Goal: Information Seeking & Learning: Learn about a topic

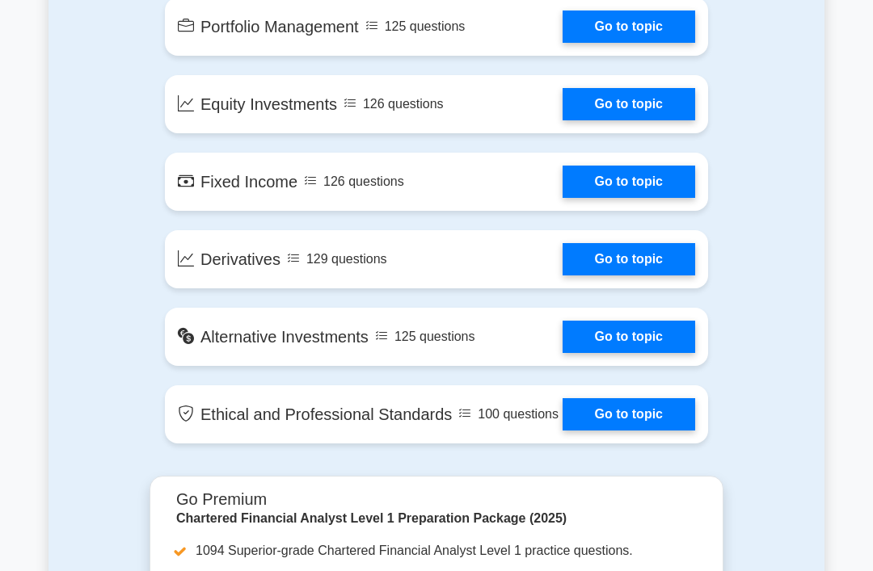
scroll to position [1325, 0]
click at [641, 431] on link "Go to topic" at bounding box center [629, 414] width 133 height 32
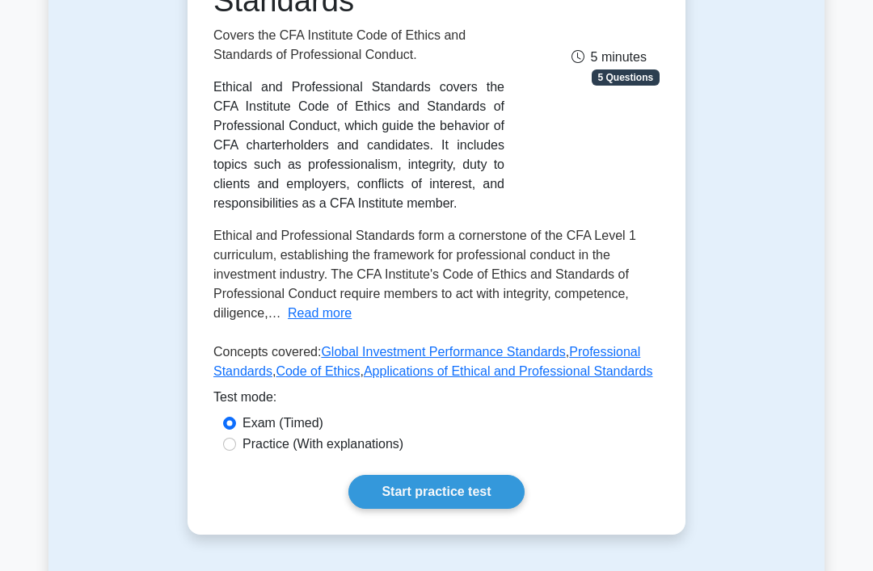
scroll to position [325, 0]
click at [337, 454] on label "Practice (With explanations)" at bounding box center [322, 444] width 161 height 19
click at [236, 451] on input "Practice (With explanations)" at bounding box center [229, 444] width 13 height 13
radio input "true"
click at [432, 509] on link "Start practice test" at bounding box center [435, 492] width 175 height 34
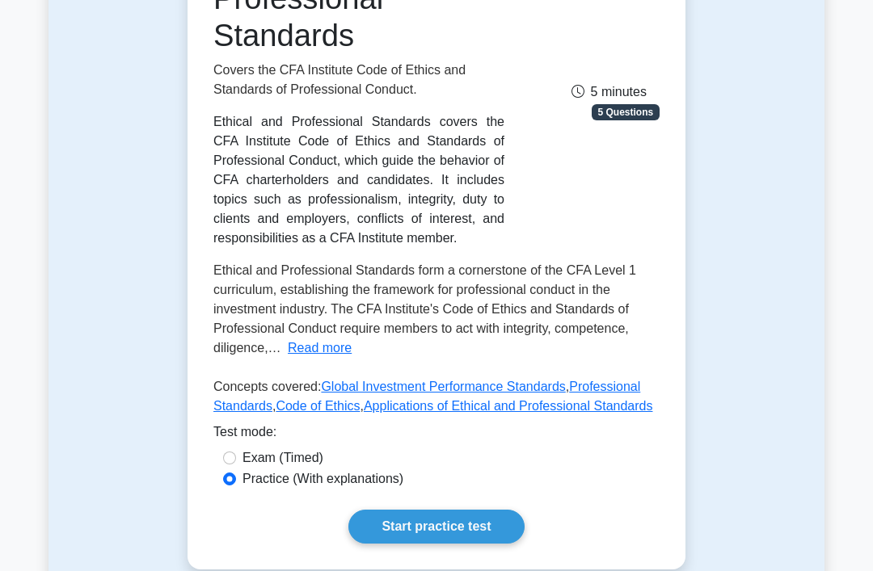
scroll to position [290, 0]
click at [307, 468] on label "Exam (Timed)" at bounding box center [282, 458] width 81 height 19
click at [236, 465] on input "Exam (Timed)" at bounding box center [229, 458] width 13 height 13
radio input "true"
click at [428, 544] on link "Start practice test" at bounding box center [435, 527] width 175 height 34
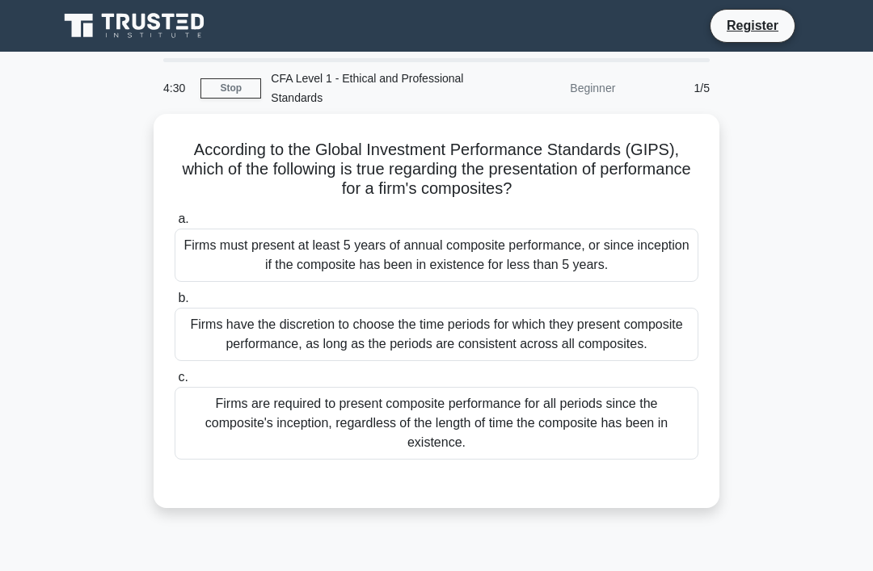
click at [553, 280] on div "a. Firms must present at least 5 years of annual composite performance, or sinc…" at bounding box center [436, 334] width 543 height 257
click at [661, 236] on div "Firms must present at least 5 years of annual composite performance, or since i…" at bounding box center [437, 255] width 524 height 53
click at [175, 225] on input "a. Firms must present at least 5 years of annual composite performance, or sinc…" at bounding box center [175, 219] width 0 height 11
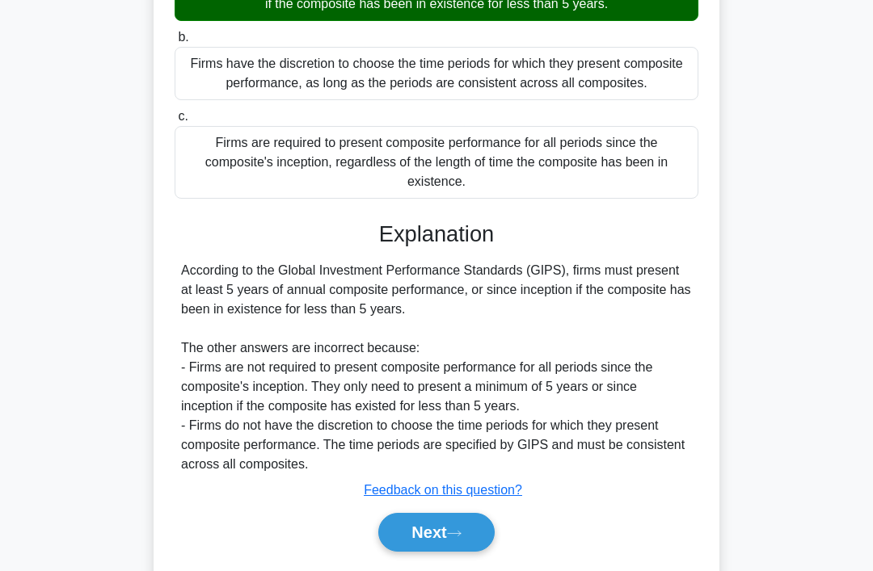
scroll to position [274, 0]
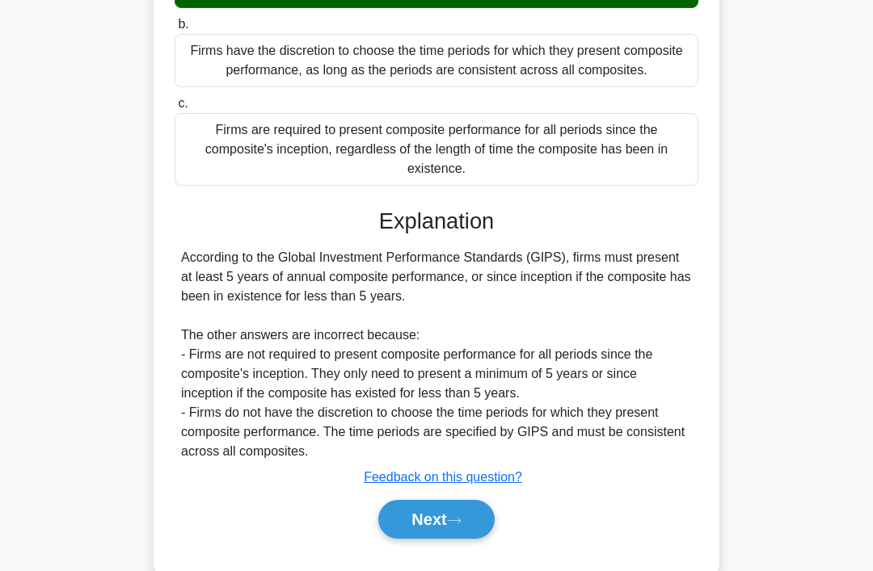
click at [435, 536] on button "Next" at bounding box center [436, 519] width 116 height 39
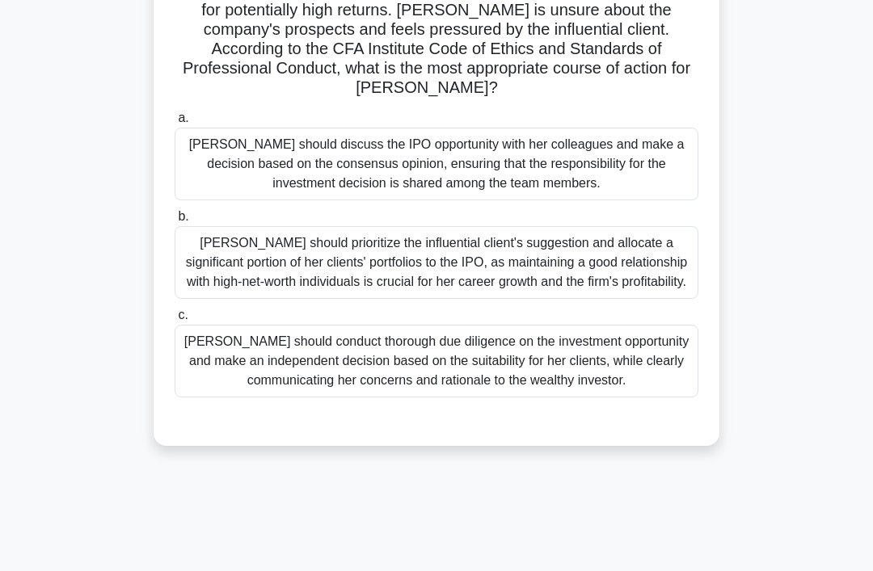
scroll to position [217, 0]
click at [668, 398] on div "Susan should conduct thorough due diligence on the investment opportunity and m…" at bounding box center [437, 361] width 524 height 73
click at [175, 321] on input "c. Susan should conduct thorough due diligence on the investment opportunity an…" at bounding box center [175, 315] width 0 height 11
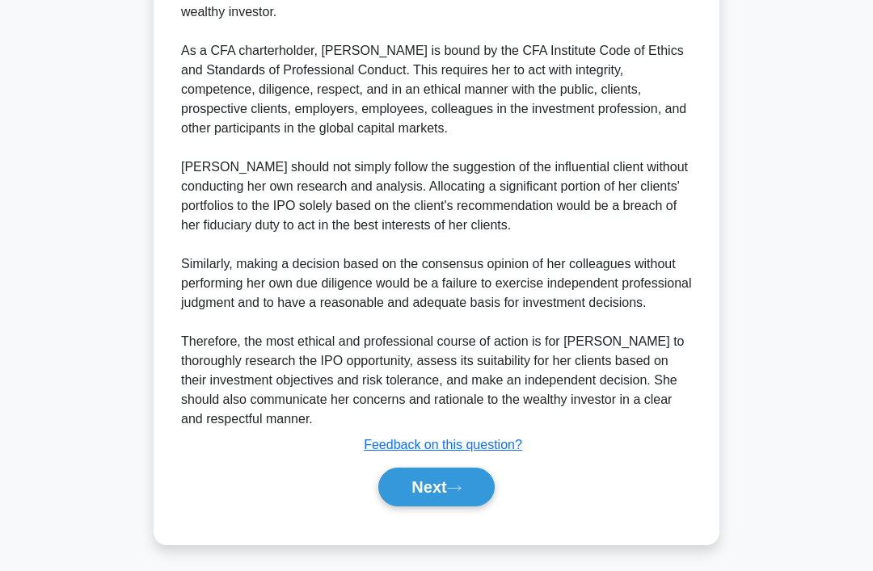
scroll to position [759, 0]
click at [483, 507] on button "Next" at bounding box center [436, 487] width 116 height 39
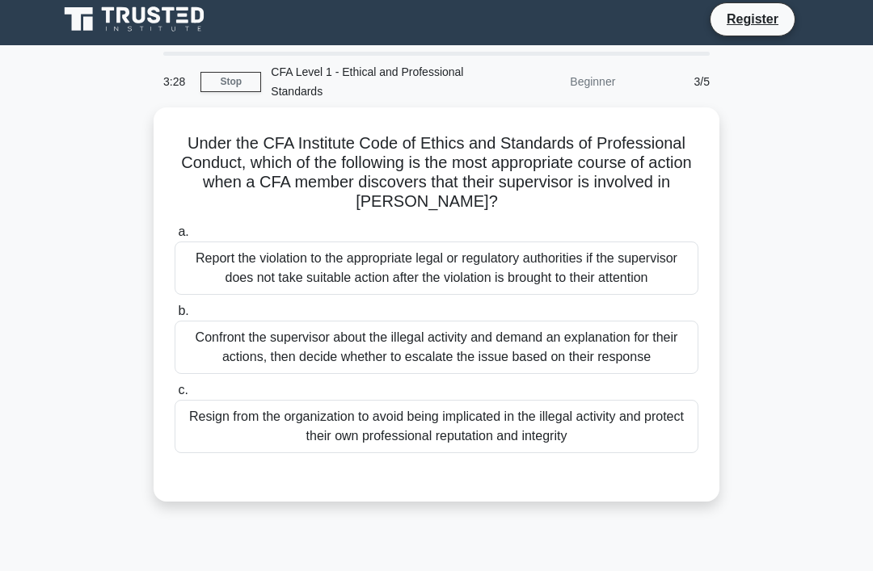
scroll to position [5, 0]
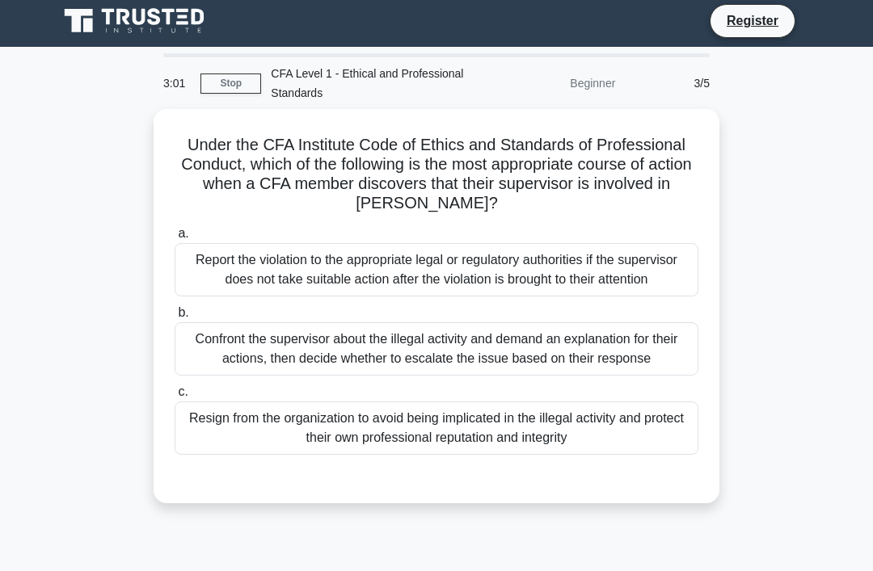
click at [671, 286] on div "Report the violation to the appropriate legal or regulatory authorities if the …" at bounding box center [437, 269] width 524 height 53
click at [175, 239] on input "a. Report the violation to the appropriate legal or regulatory authorities if t…" at bounding box center [175, 234] width 0 height 11
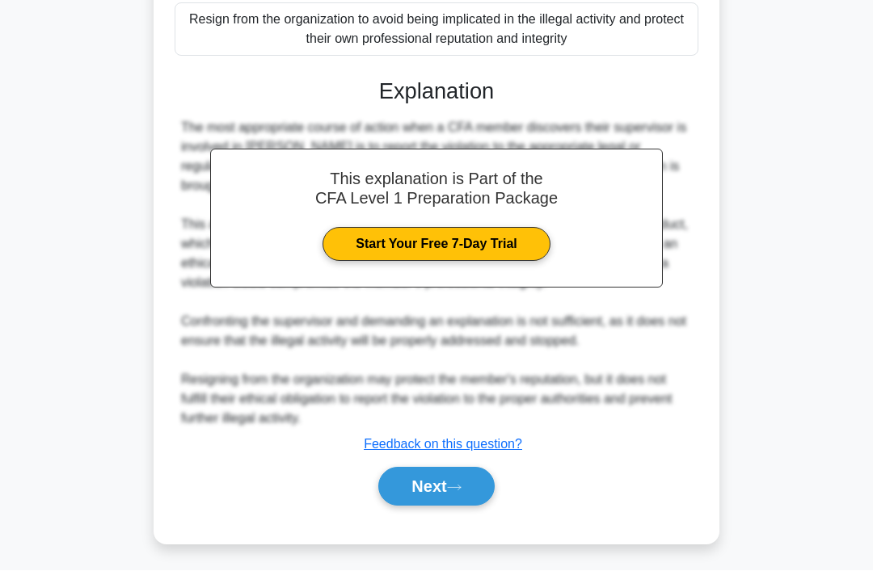
scroll to position [429, 0]
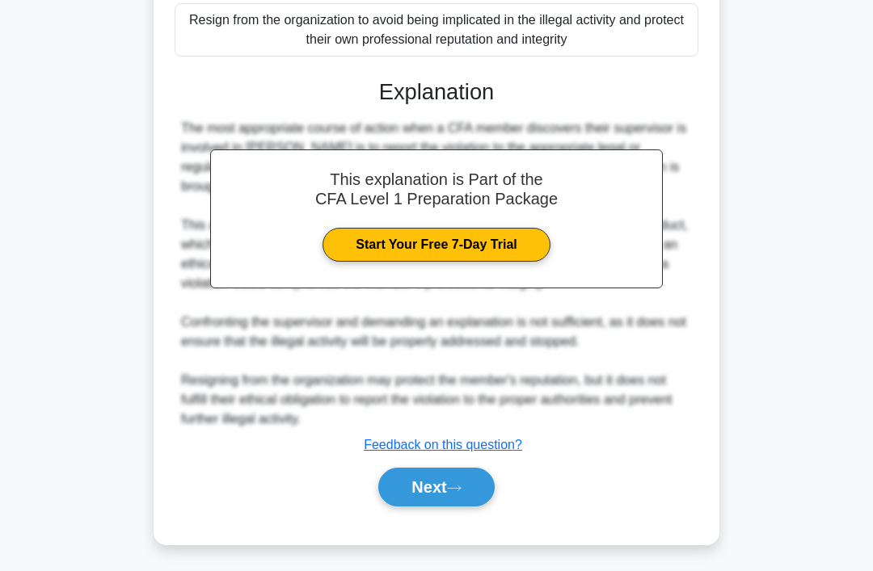
click at [471, 507] on button "Next" at bounding box center [436, 487] width 116 height 39
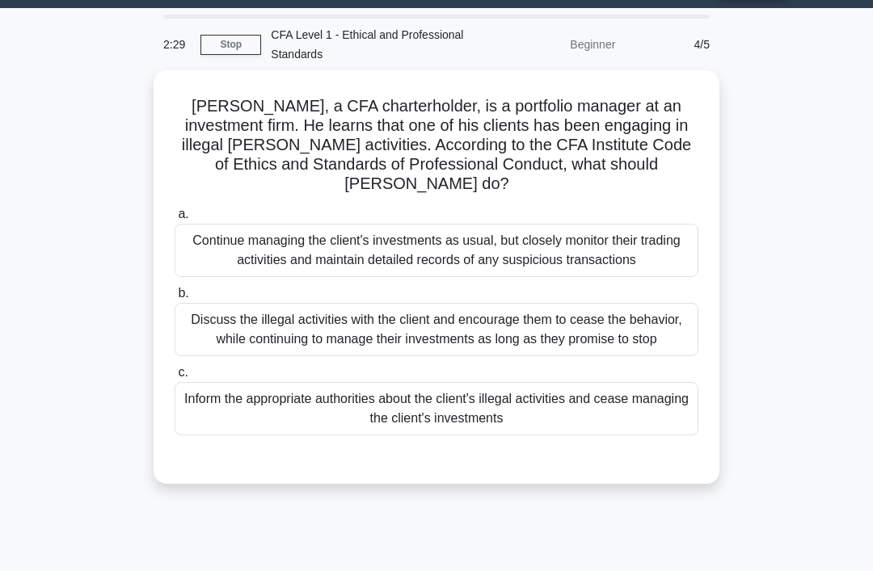
scroll to position [19, 0]
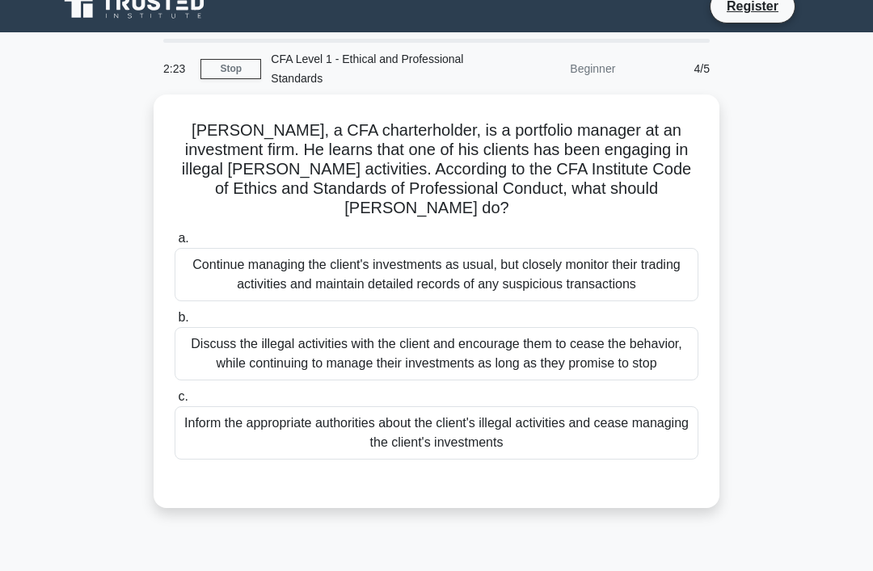
click at [662, 460] on div "Inform the appropriate authorities about the client's illegal activities and ce…" at bounding box center [437, 433] width 524 height 53
click at [175, 403] on input "c. Inform the appropriate authorities about the client's illegal activities and…" at bounding box center [175, 397] width 0 height 11
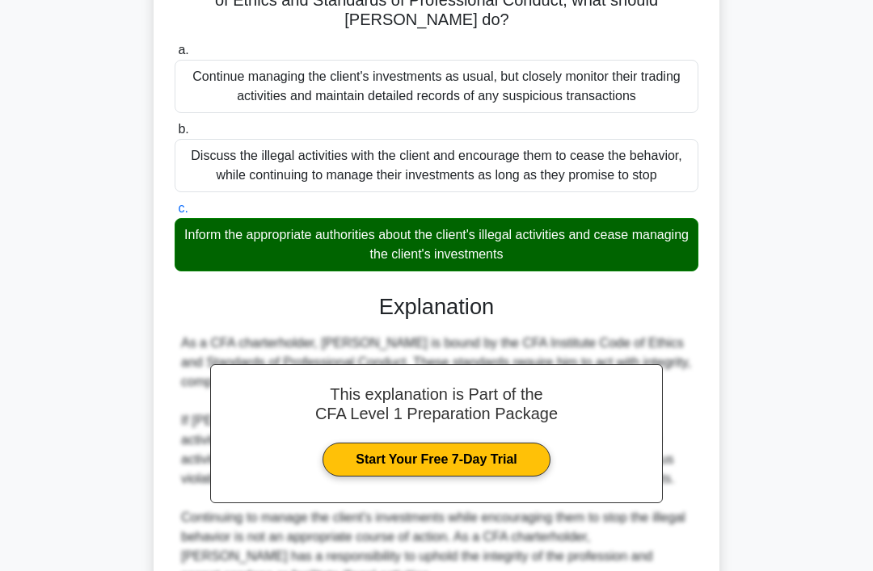
scroll to position [206, 0]
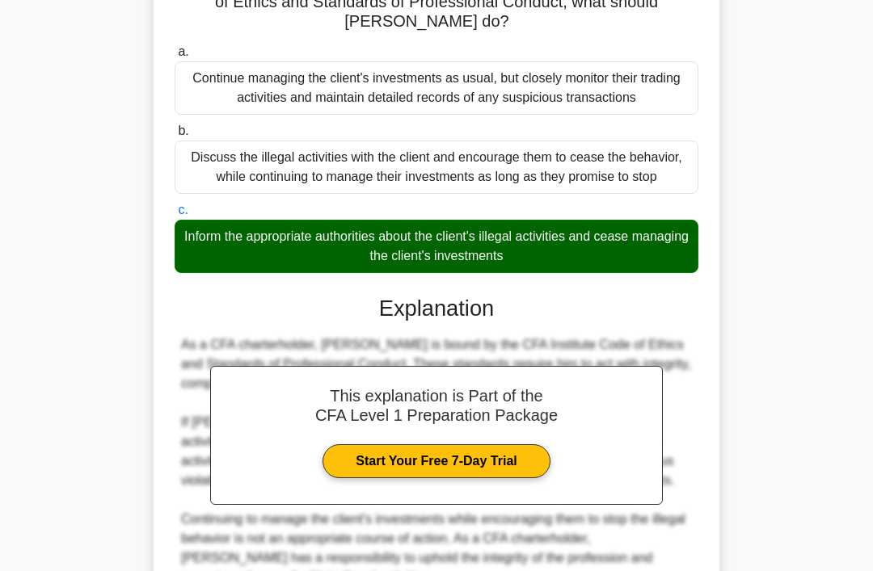
click at [602, 175] on div "Discuss the illegal activities with the client and encourage them to cease the …" at bounding box center [437, 167] width 524 height 53
click at [175, 137] on input "b. Discuss the illegal activities with the client and encourage them to cease t…" at bounding box center [175, 131] width 0 height 11
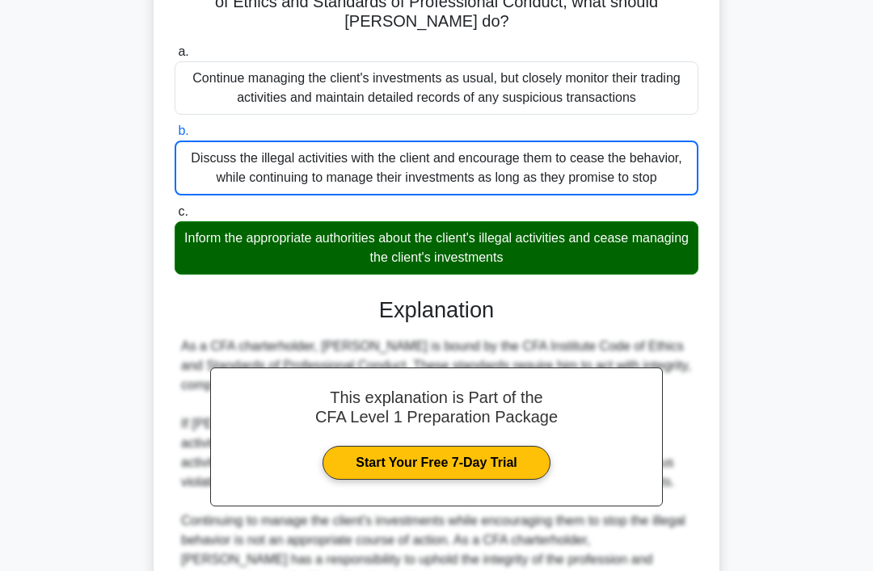
click at [640, 192] on div "Discuss the illegal activities with the client and encourage them to cease the …" at bounding box center [437, 168] width 524 height 55
click at [175, 137] on input "b. Discuss the illegal activities with the client and encourage them to cease t…" at bounding box center [175, 131] width 0 height 11
click at [563, 114] on div "Continue managing the client's investments as usual, but closely monitor their …" at bounding box center [437, 87] width 524 height 53
click at [175, 57] on input "a. Continue managing the client's investments as usual, but closely monitor the…" at bounding box center [175, 52] width 0 height 11
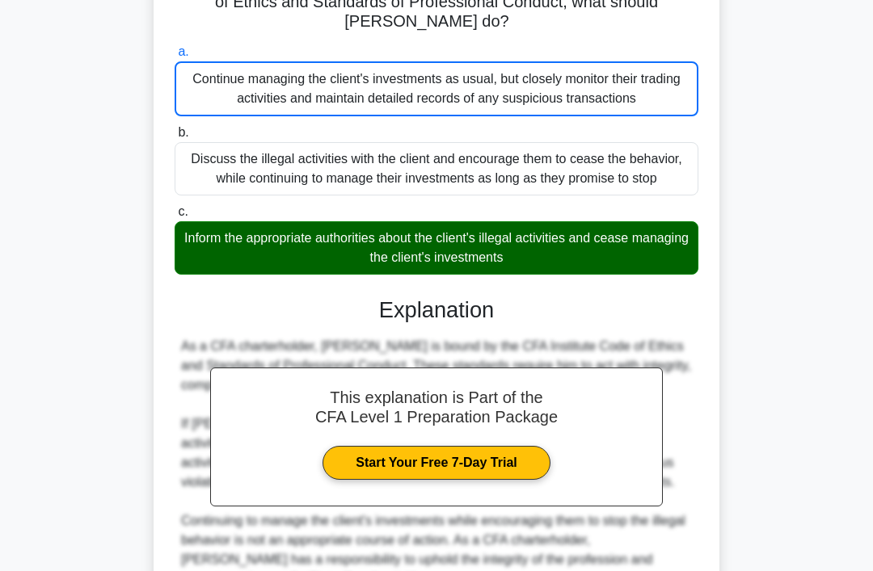
click at [558, 275] on div "Inform the appropriate authorities about the client's illegal activities and ce…" at bounding box center [437, 247] width 524 height 53
click at [175, 217] on input "c. Inform the appropriate authorities about the client's illegal activities and…" at bounding box center [175, 212] width 0 height 11
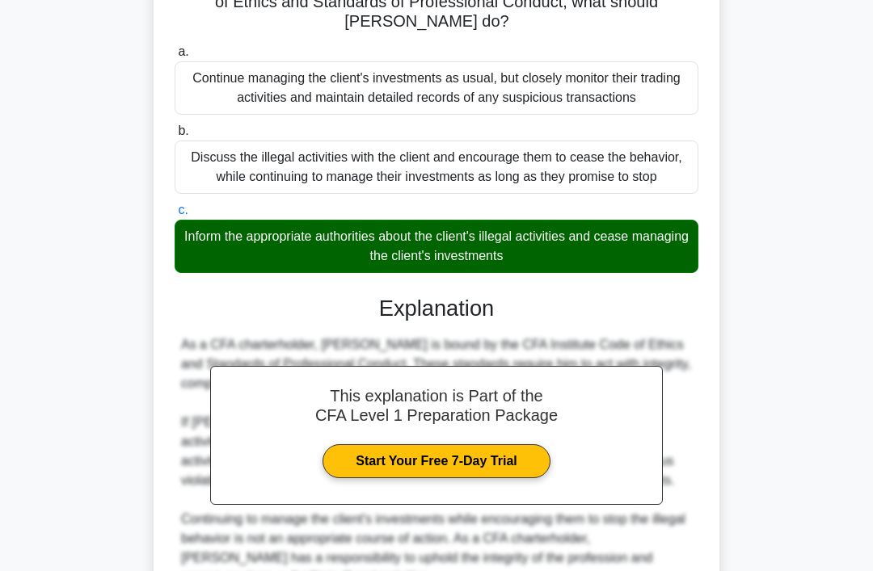
click at [558, 273] on div "Inform the appropriate authorities about the client's illegal activities and ce…" at bounding box center [437, 246] width 524 height 53
click at [175, 216] on input "c. Inform the appropriate authorities about the client's illegal activities and…" at bounding box center [175, 210] width 0 height 11
click at [572, 273] on div "Inform the appropriate authorities about the client's illegal activities and ce…" at bounding box center [437, 246] width 524 height 53
click at [175, 216] on input "c. Inform the appropriate authorities about the client's illegal activities and…" at bounding box center [175, 210] width 0 height 11
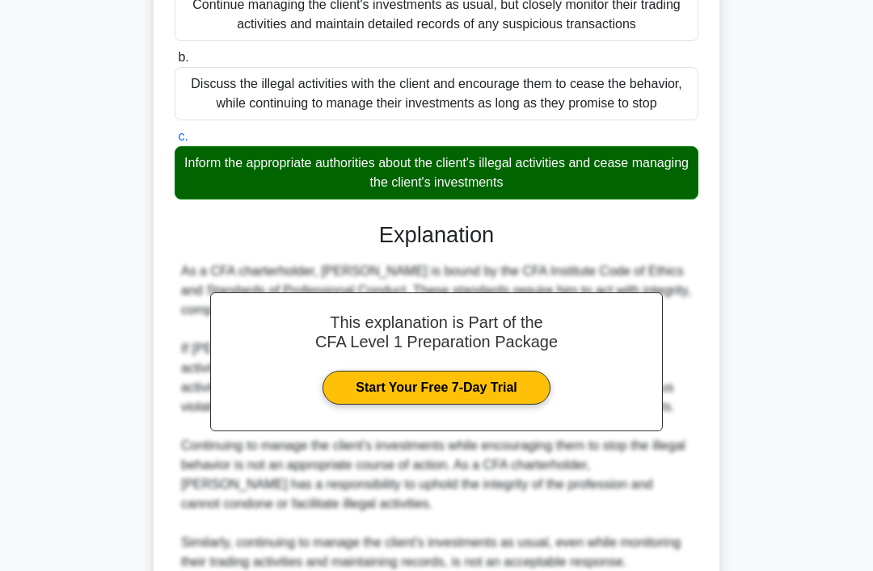
scroll to position [468, 0]
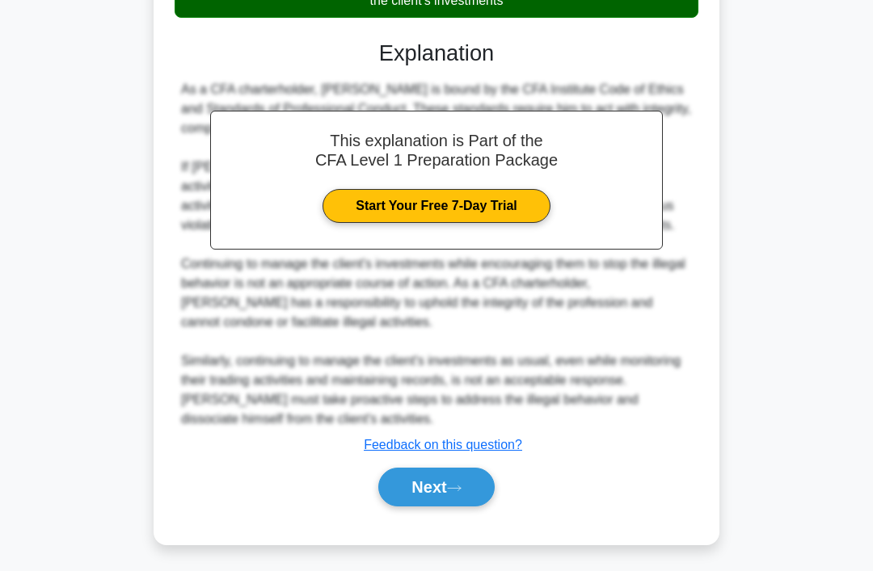
click at [457, 493] on icon at bounding box center [454, 488] width 15 height 9
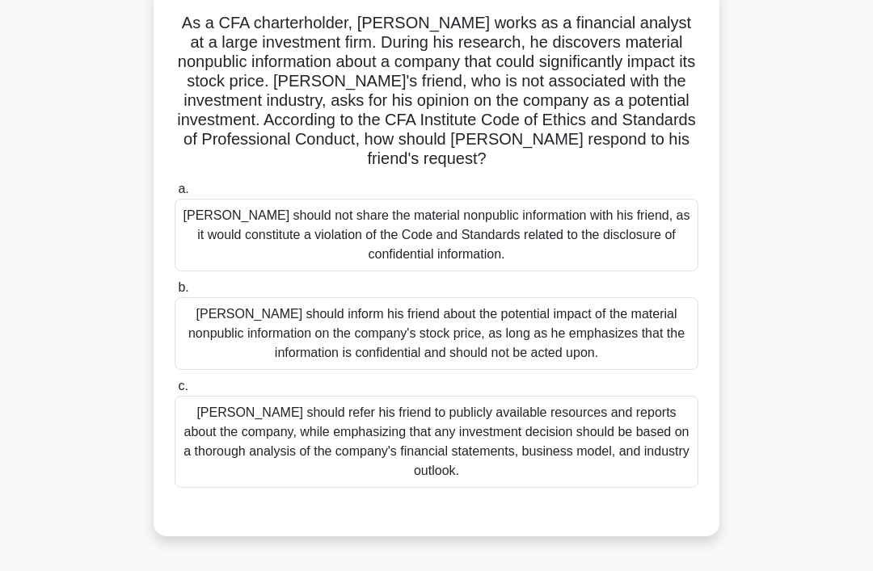
scroll to position [133, 0]
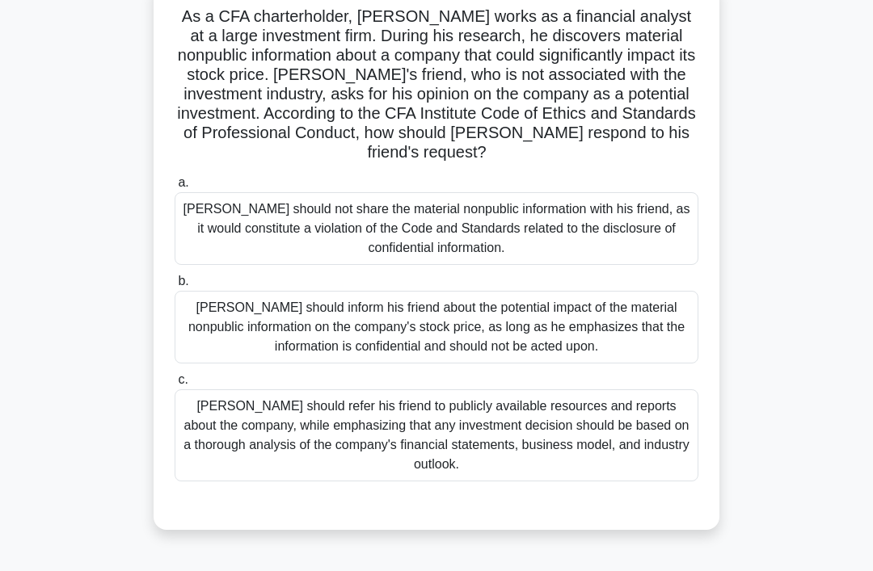
click at [217, 326] on div "Michael should inform his friend about the potential impact of the material non…" at bounding box center [437, 327] width 524 height 73
click at [175, 287] on input "b. Michael should inform his friend about the potential impact of the material …" at bounding box center [175, 281] width 0 height 11
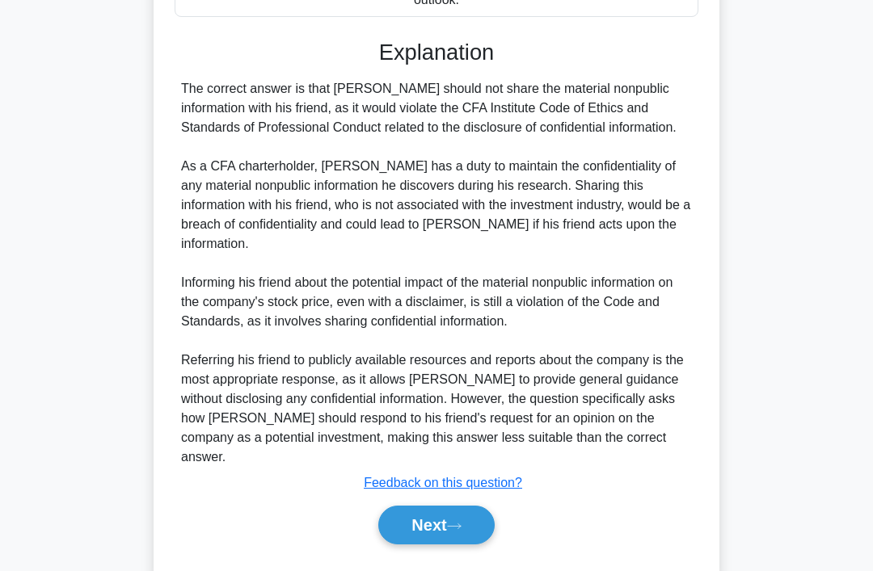
scroll to position [644, 0]
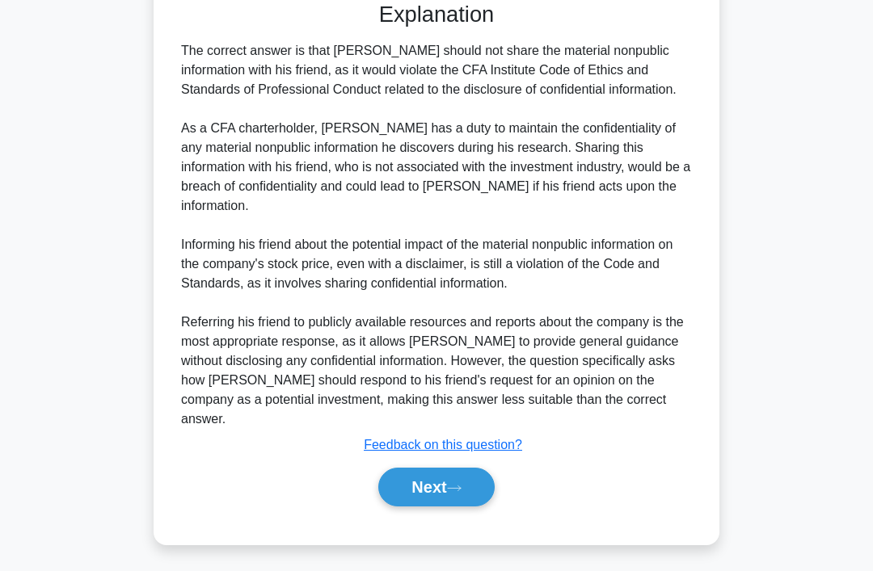
click at [462, 493] on icon at bounding box center [454, 488] width 15 height 9
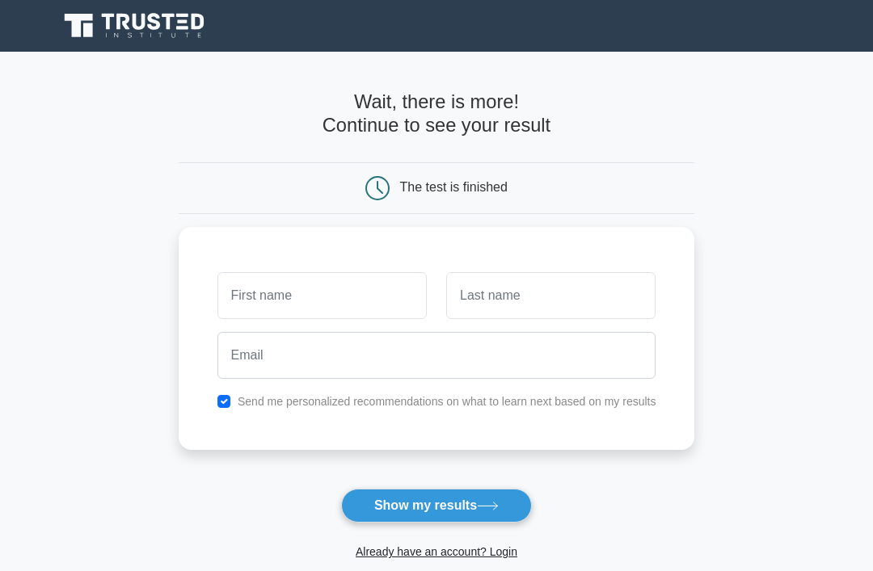
click at [395, 289] on input "text" at bounding box center [321, 295] width 209 height 47
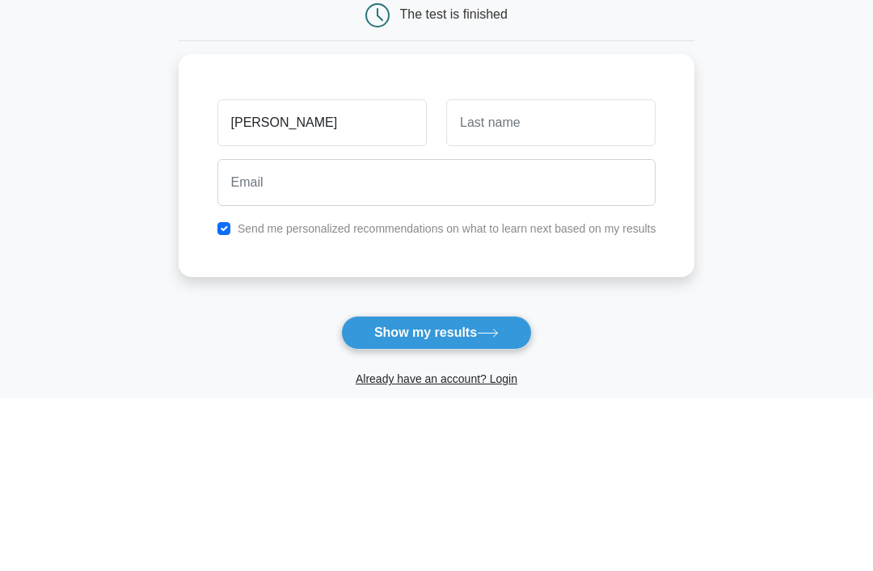
type input "[PERSON_NAME]"
click at [534, 272] on input "text" at bounding box center [550, 295] width 209 height 47
type input "Goyal"
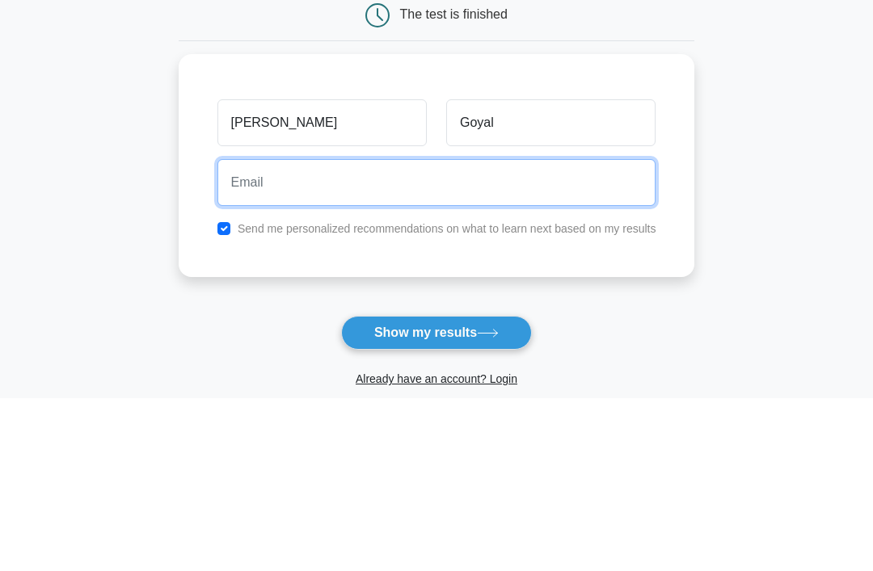
click at [217, 332] on input "email" at bounding box center [436, 355] width 439 height 47
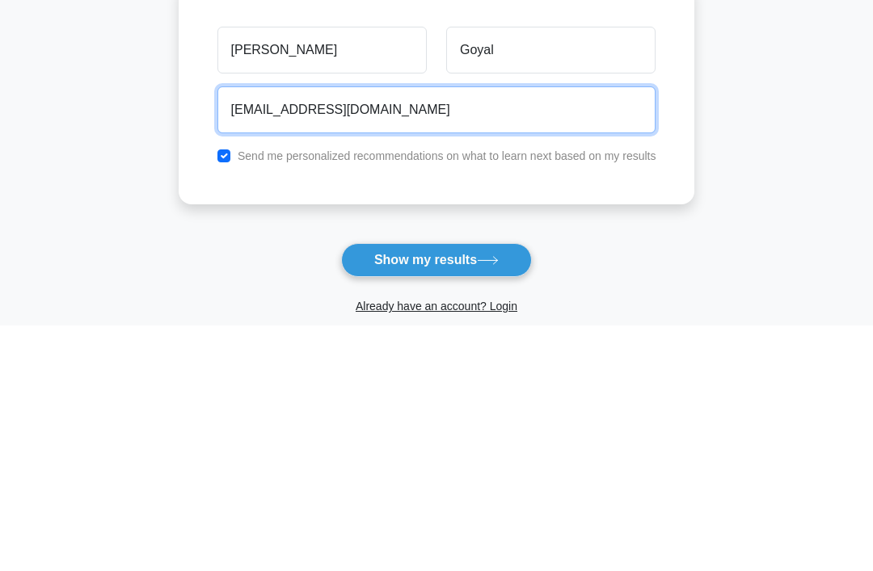
type input "anirudhgsm@gmail.com"
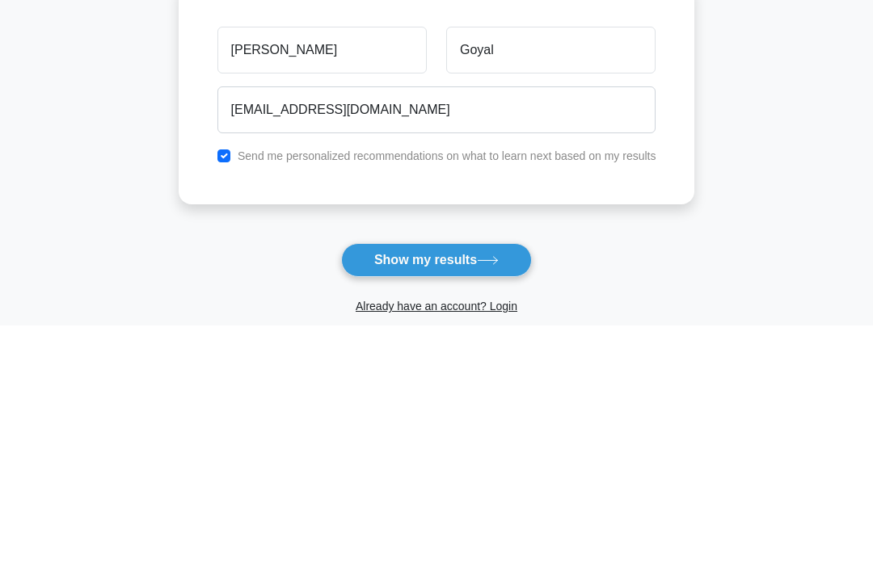
click at [445, 523] on div "Already have an account? Login" at bounding box center [437, 542] width 516 height 39
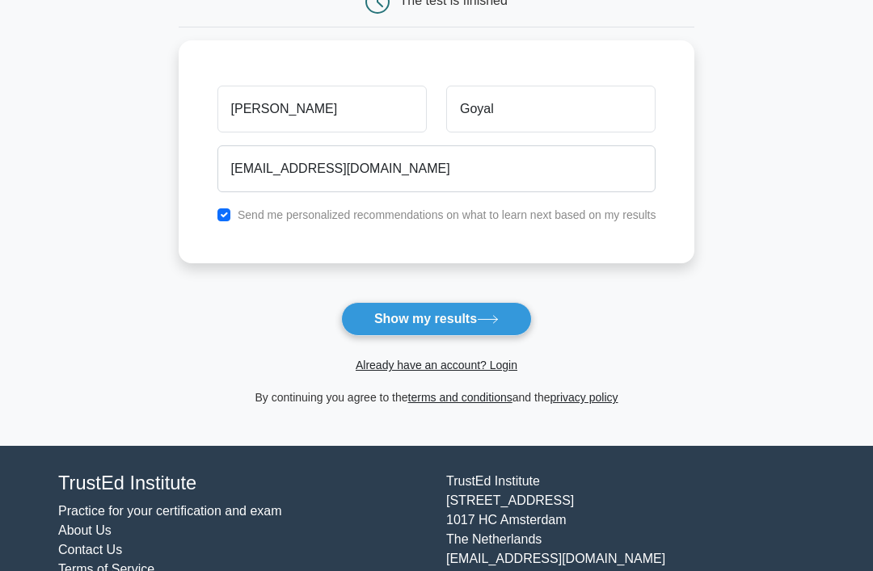
click at [457, 319] on button "Show my results" at bounding box center [436, 319] width 191 height 34
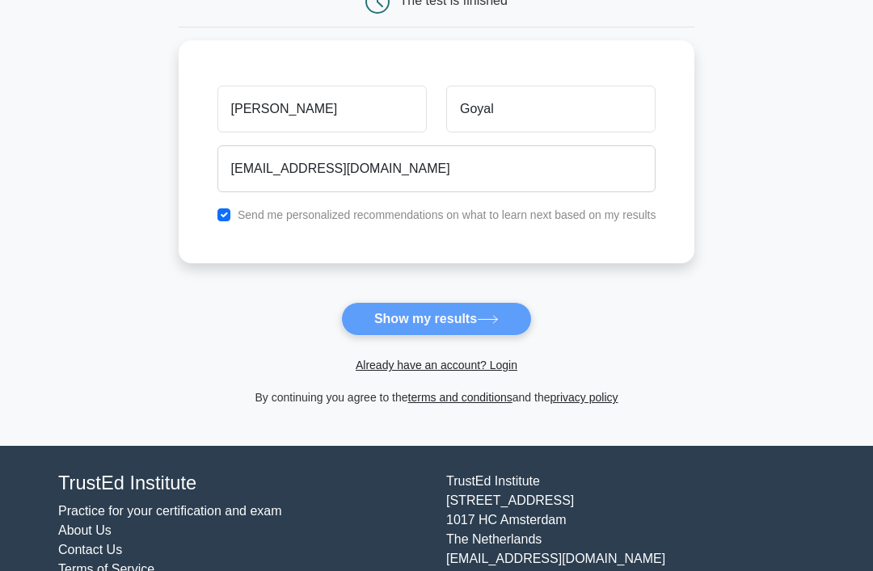
scroll to position [238, 0]
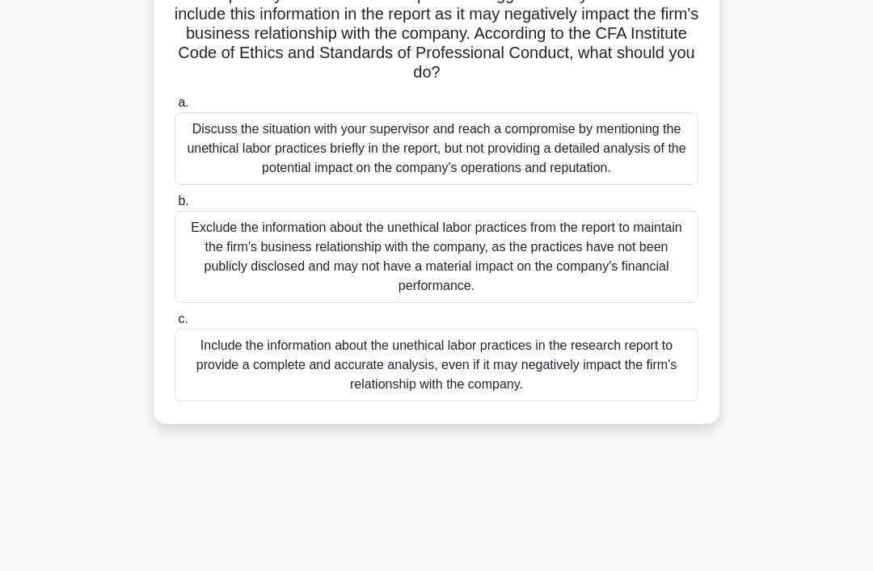
scroll to position [215, 0]
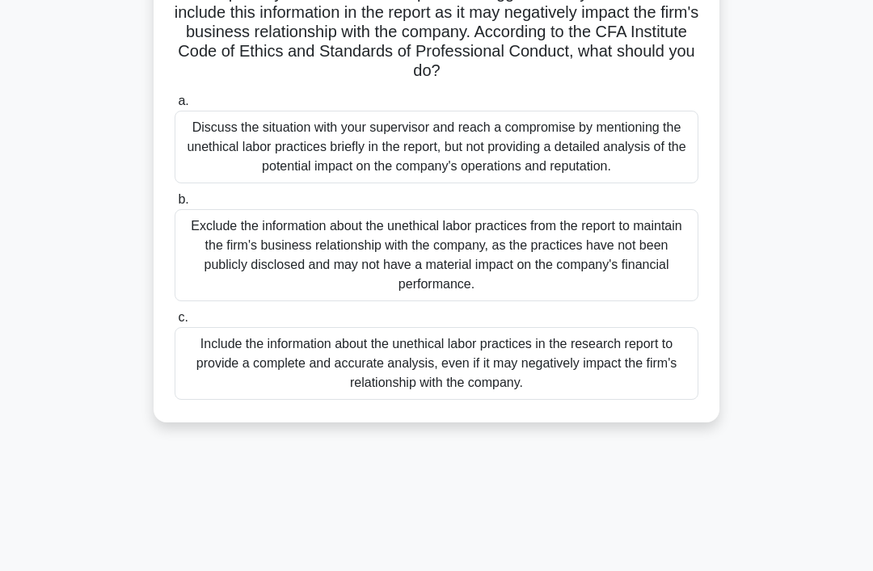
click at [684, 400] on div "Include the information about the unethical labor practices in the research rep…" at bounding box center [437, 363] width 524 height 73
click at [175, 323] on input "c. Include the information about the unethical labor practices in the research …" at bounding box center [175, 318] width 0 height 11
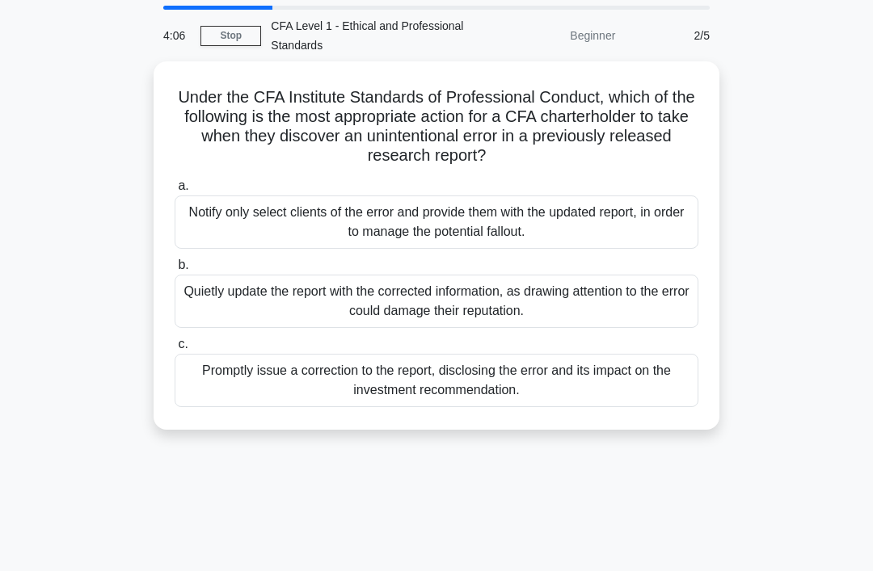
scroll to position [53, 0]
click at [678, 381] on div "Promptly issue a correction to the report, disclosing the error and its impact …" at bounding box center [437, 379] width 524 height 53
click at [175, 349] on input "c. Promptly issue a correction to the report, disclosing the error and its impa…" at bounding box center [175, 344] width 0 height 11
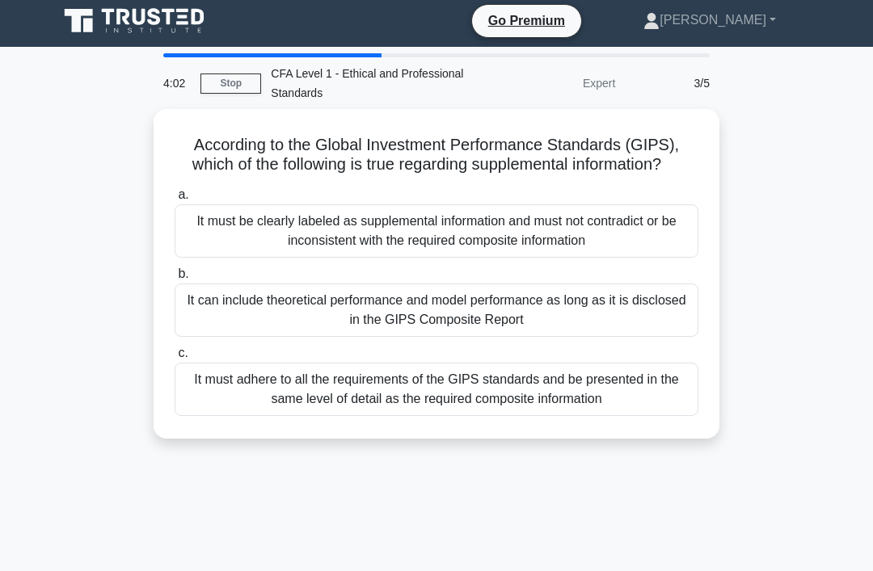
scroll to position [0, 0]
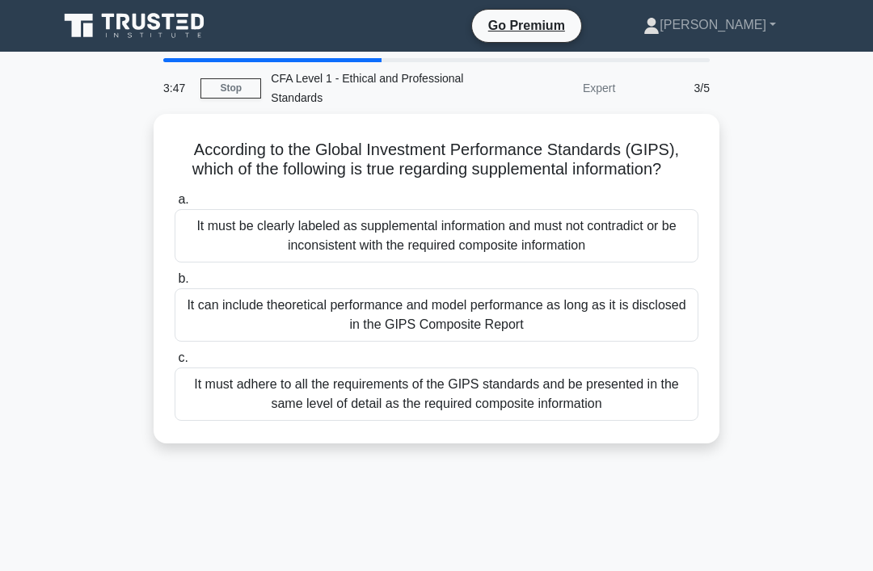
click at [666, 411] on div "It must adhere to all the requirements of the GIPS standards and be presented i…" at bounding box center [437, 394] width 524 height 53
click at [175, 364] on input "c. It must adhere to all the requirements of the GIPS standards and be presente…" at bounding box center [175, 358] width 0 height 11
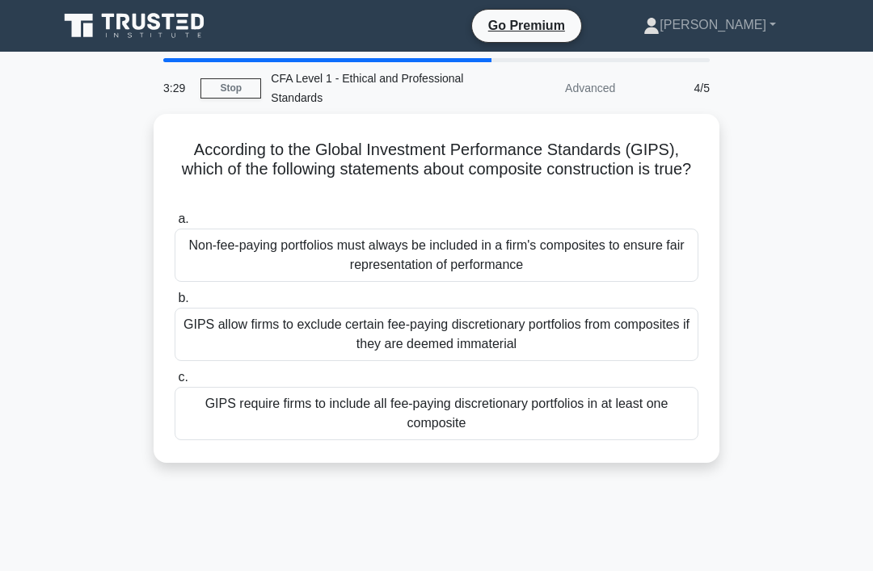
click at [444, 413] on div "GIPS require firms to include all fee-paying discretionary portfolios in at lea…" at bounding box center [437, 413] width 524 height 53
click at [175, 383] on input "c. GIPS require firms to include all fee-paying discretionary portfolios in at …" at bounding box center [175, 378] width 0 height 11
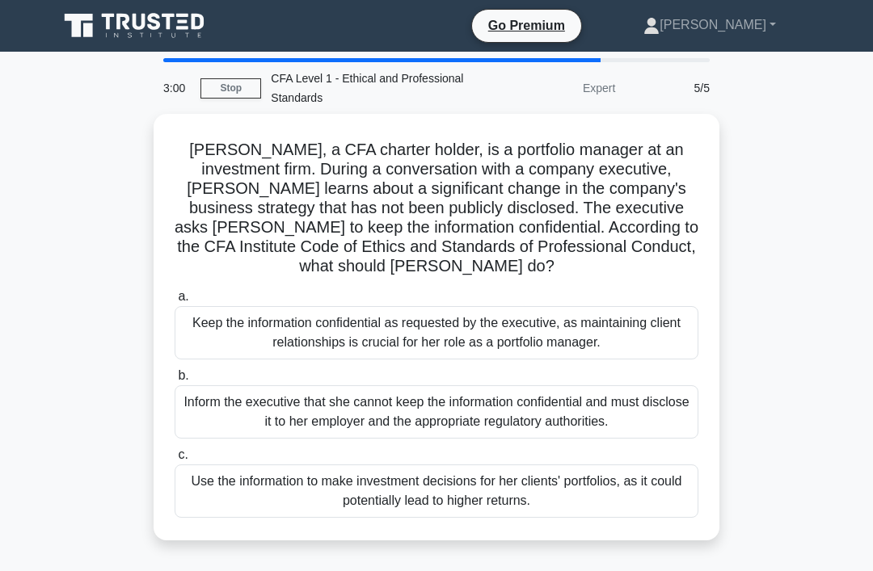
click at [470, 418] on div "Inform the executive that she cannot keep the information confidential and must…" at bounding box center [437, 412] width 524 height 53
click at [175, 381] on input "b. Inform the executive that she cannot keep the information confidential and m…" at bounding box center [175, 376] width 0 height 11
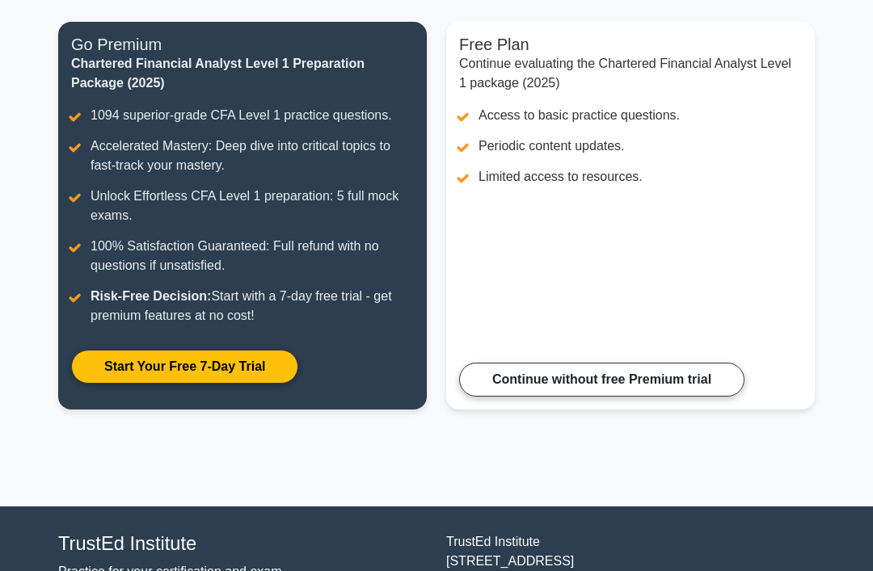
scroll to position [200, 0]
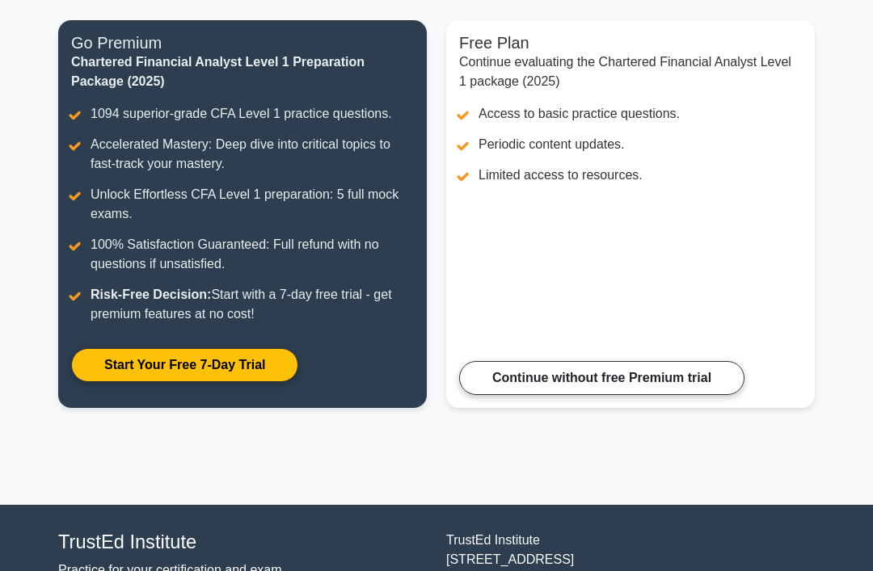
click at [677, 396] on link "Continue without free Premium trial" at bounding box center [601, 379] width 285 height 34
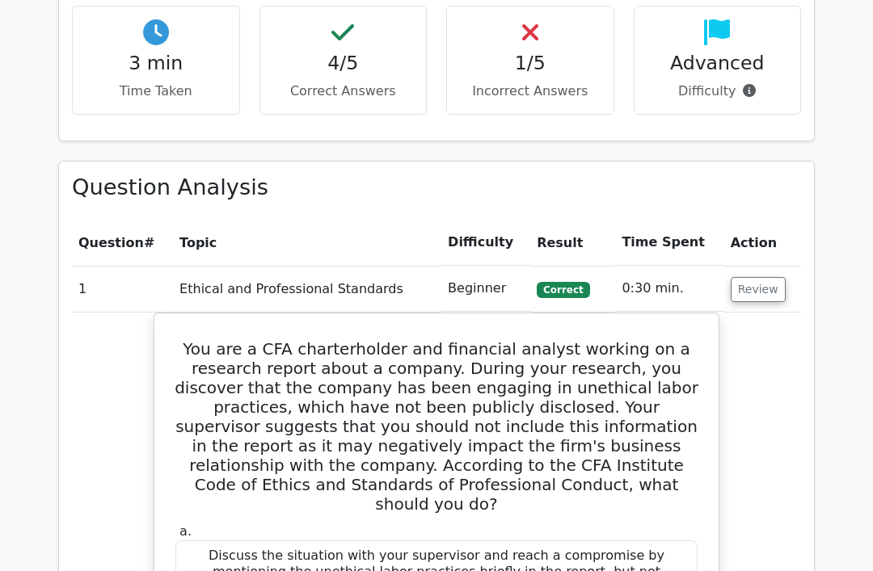
scroll to position [975, 0]
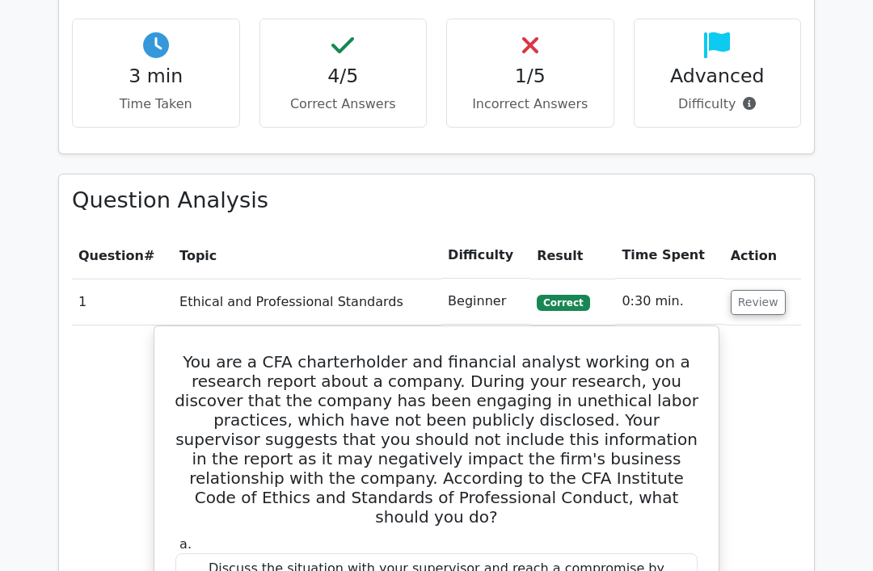
click at [755, 291] on button "Review" at bounding box center [758, 303] width 55 height 25
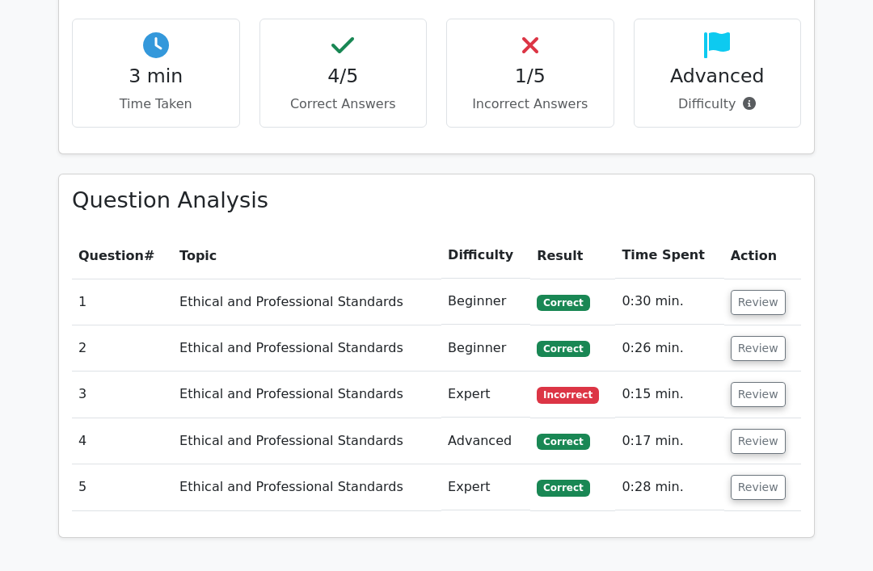
click at [748, 382] on button "Review" at bounding box center [758, 394] width 55 height 25
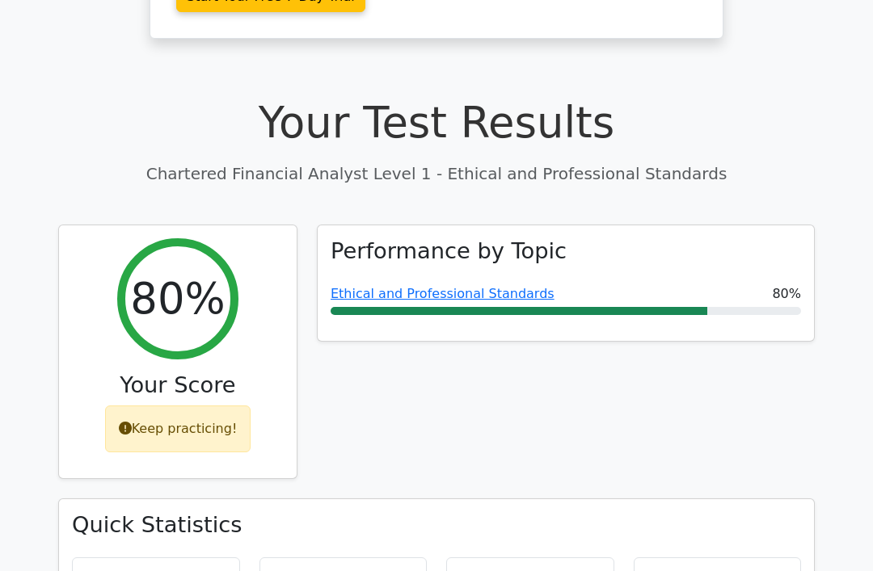
scroll to position [435, 0]
